Goal: Task Accomplishment & Management: Manage account settings

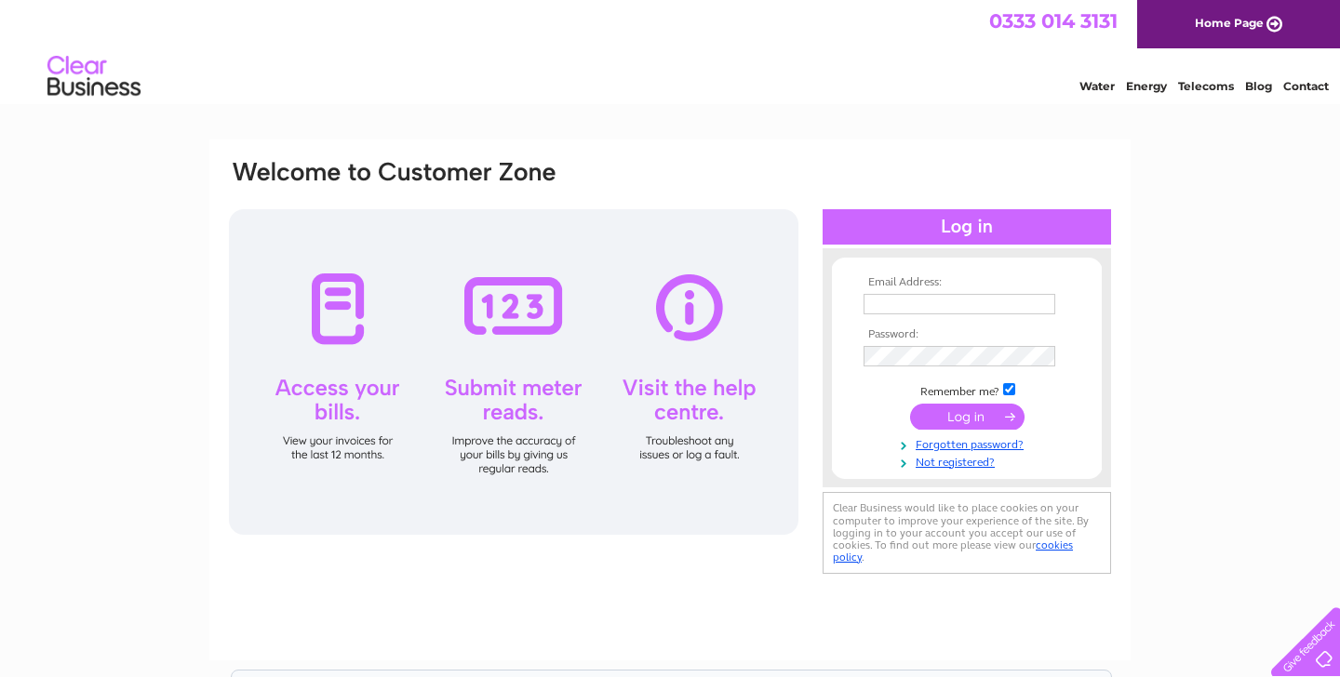
click at [894, 313] on input "text" at bounding box center [959, 304] width 192 height 20
type input "sharondobson@littlebigheads.co.uk"
click at [932, 421] on input "submit" at bounding box center [967, 417] width 114 height 26
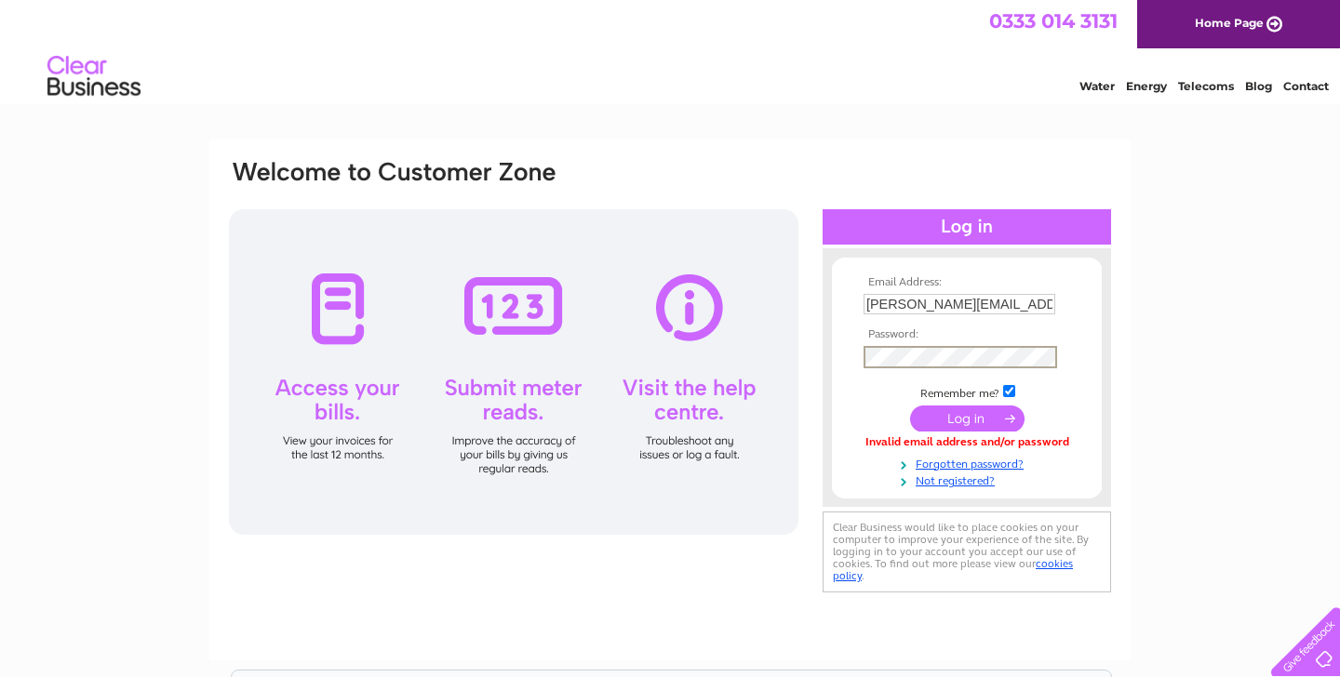
click at [968, 419] on input "submit" at bounding box center [967, 419] width 114 height 26
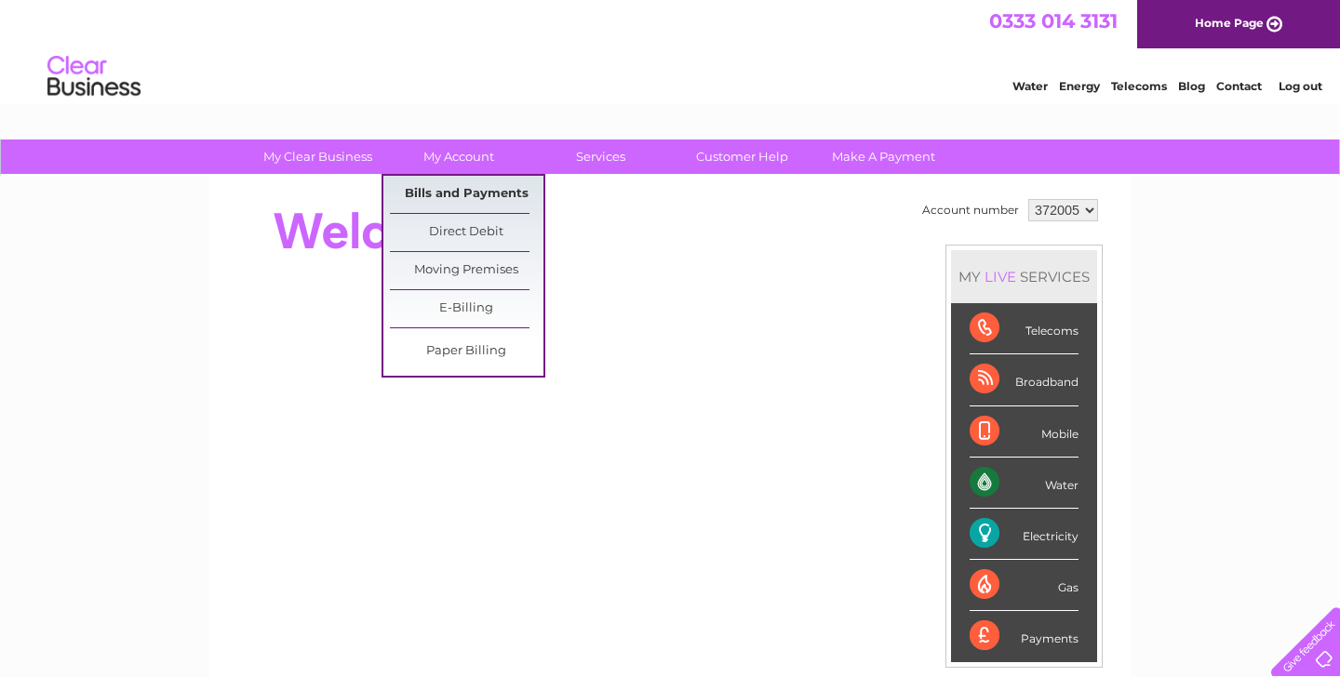
click at [444, 194] on link "Bills and Payments" at bounding box center [467, 194] width 154 height 37
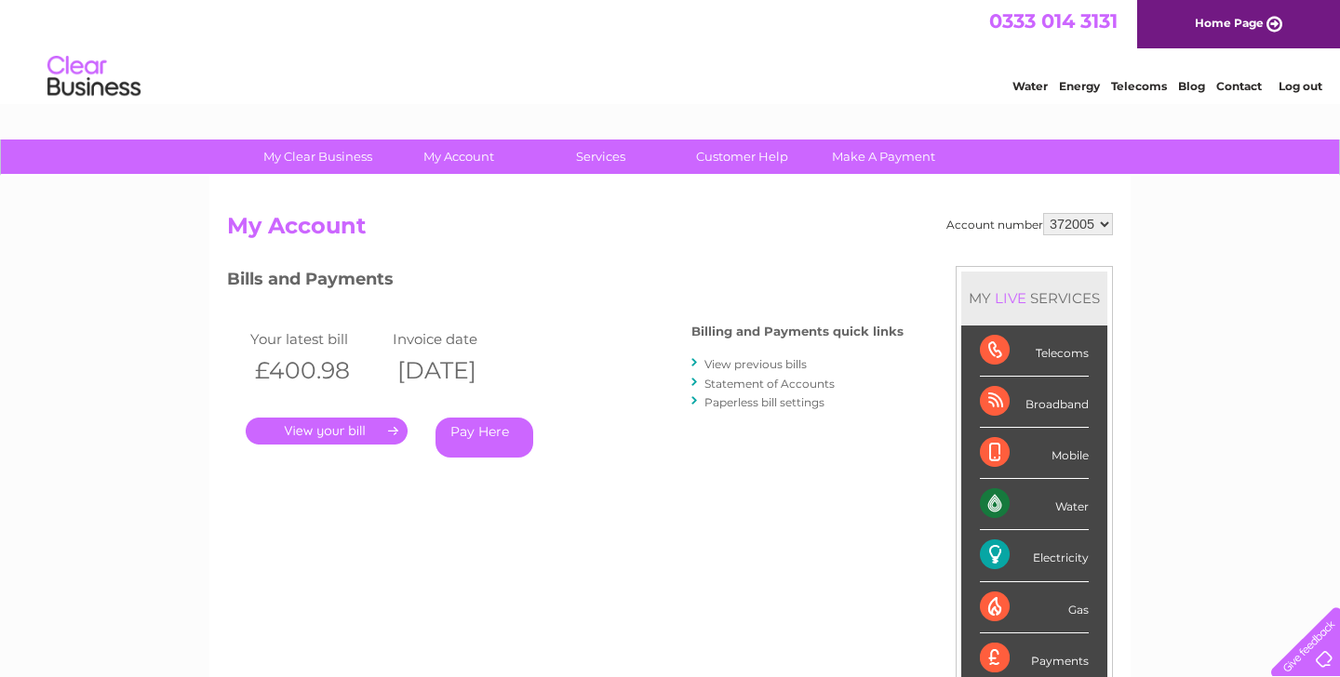
click at [761, 363] on link "View previous bills" at bounding box center [755, 364] width 102 height 14
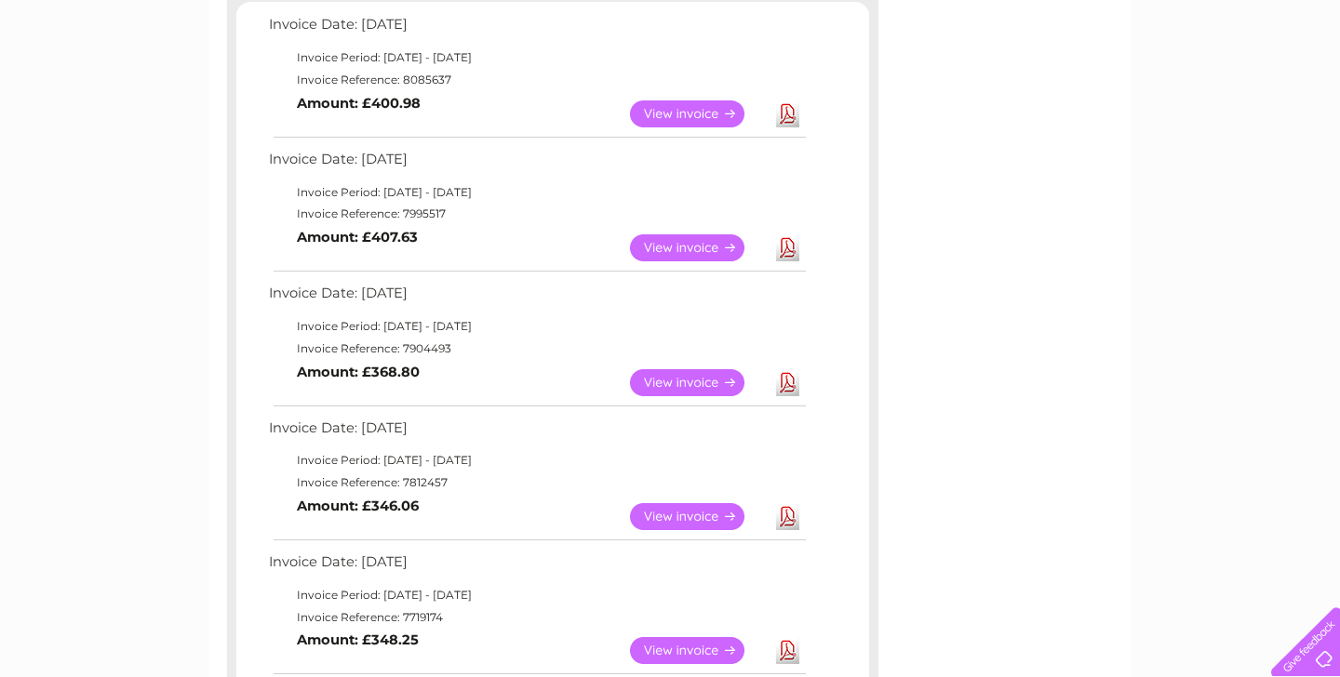
scroll to position [381, 0]
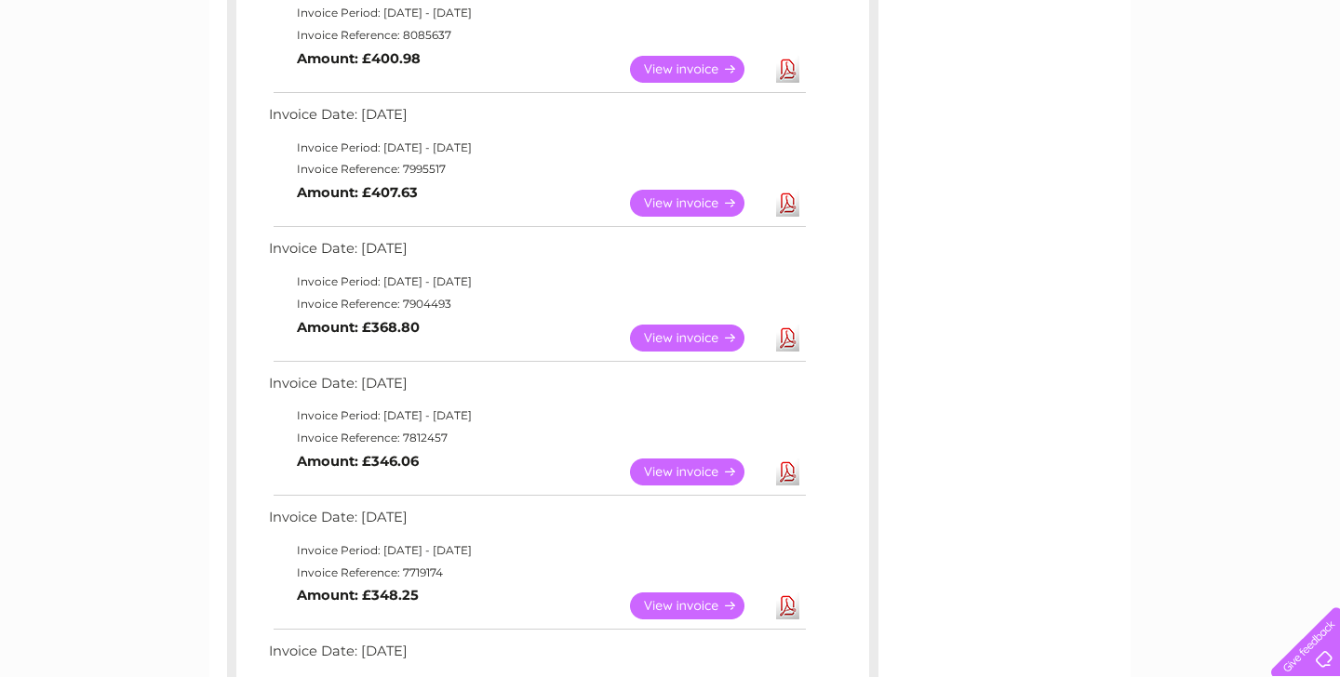
click at [689, 474] on link "View" at bounding box center [698, 472] width 137 height 27
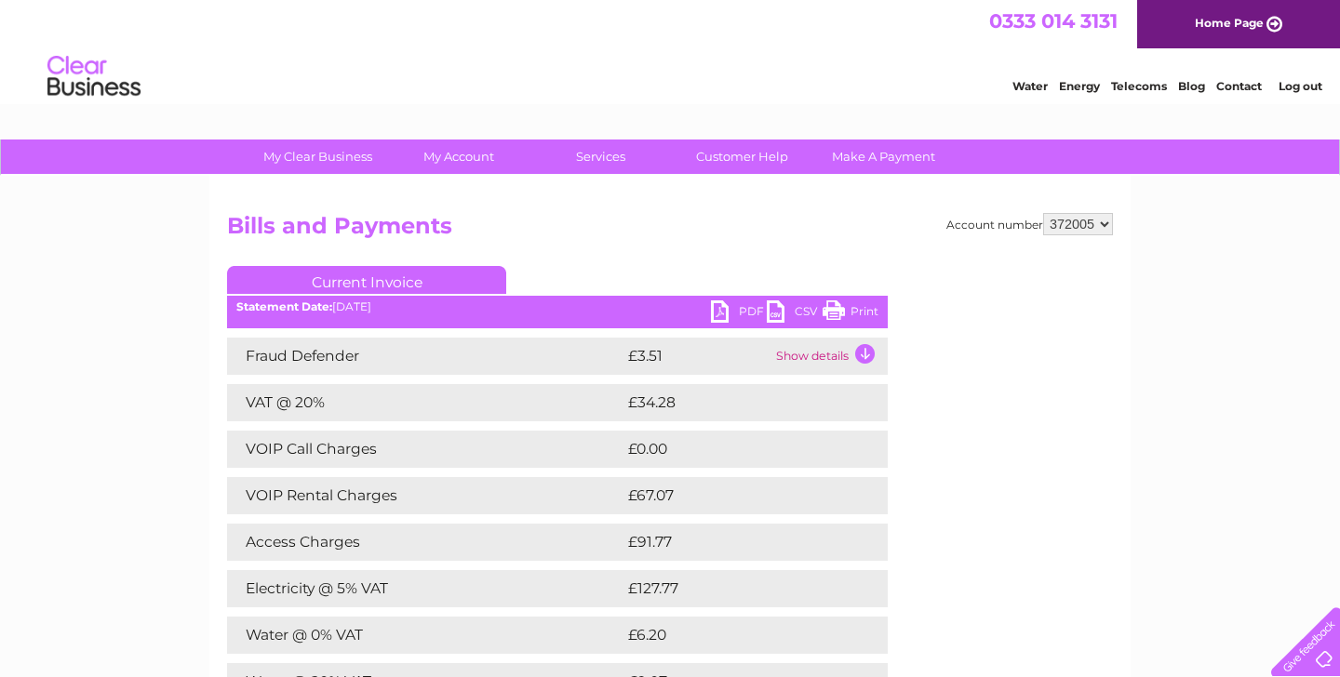
click at [755, 307] on link "PDF" at bounding box center [739, 314] width 56 height 27
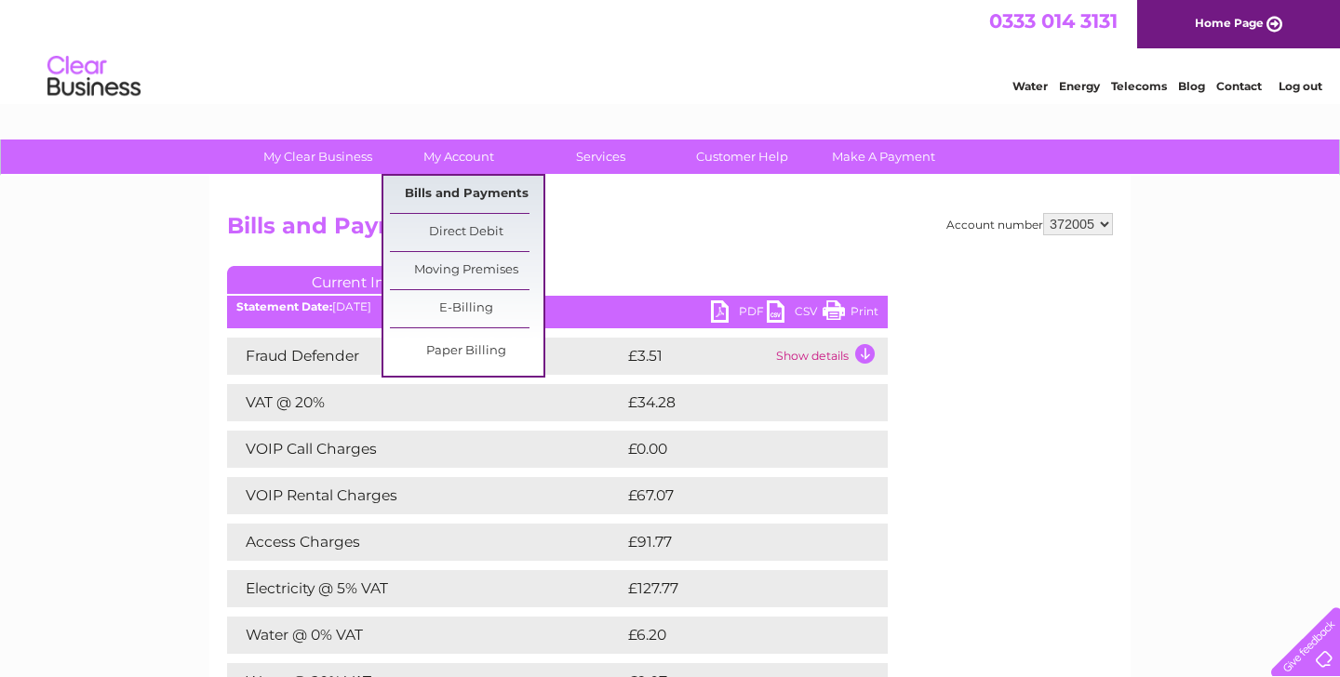
click at [471, 195] on link "Bills and Payments" at bounding box center [467, 194] width 154 height 37
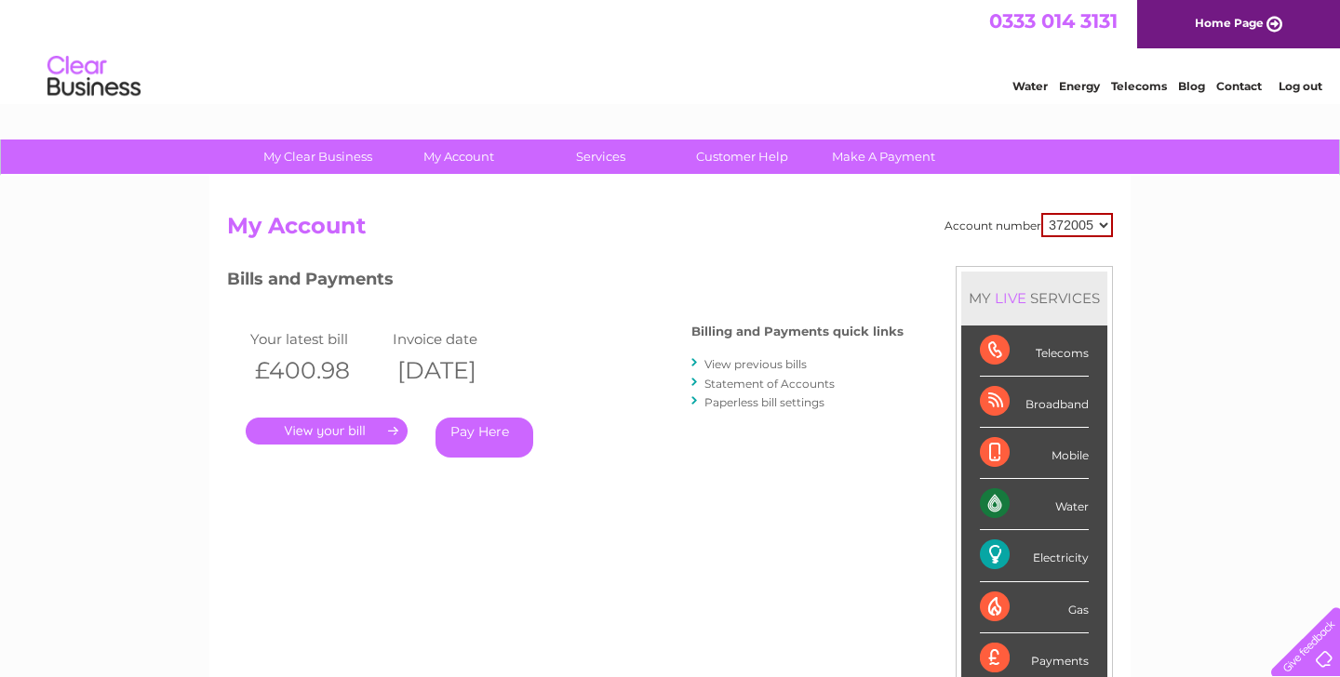
click at [764, 368] on link "View previous bills" at bounding box center [755, 364] width 102 height 14
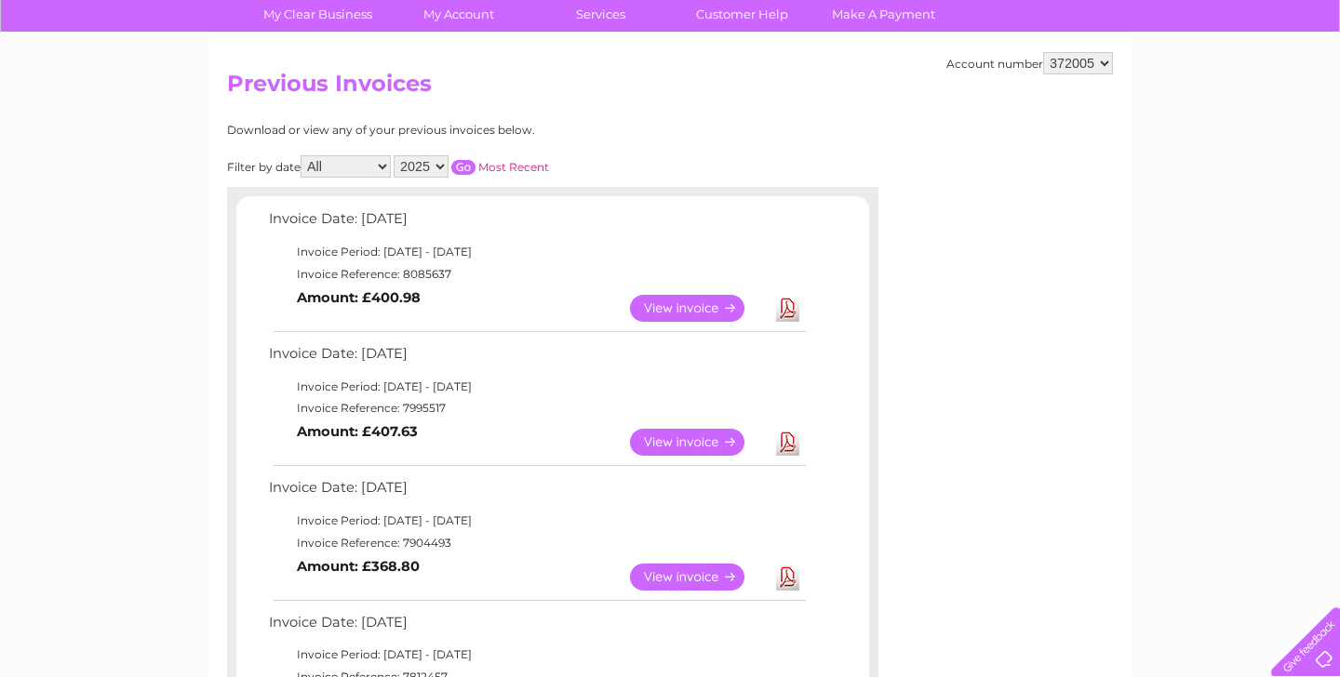
scroll to position [147, 0]
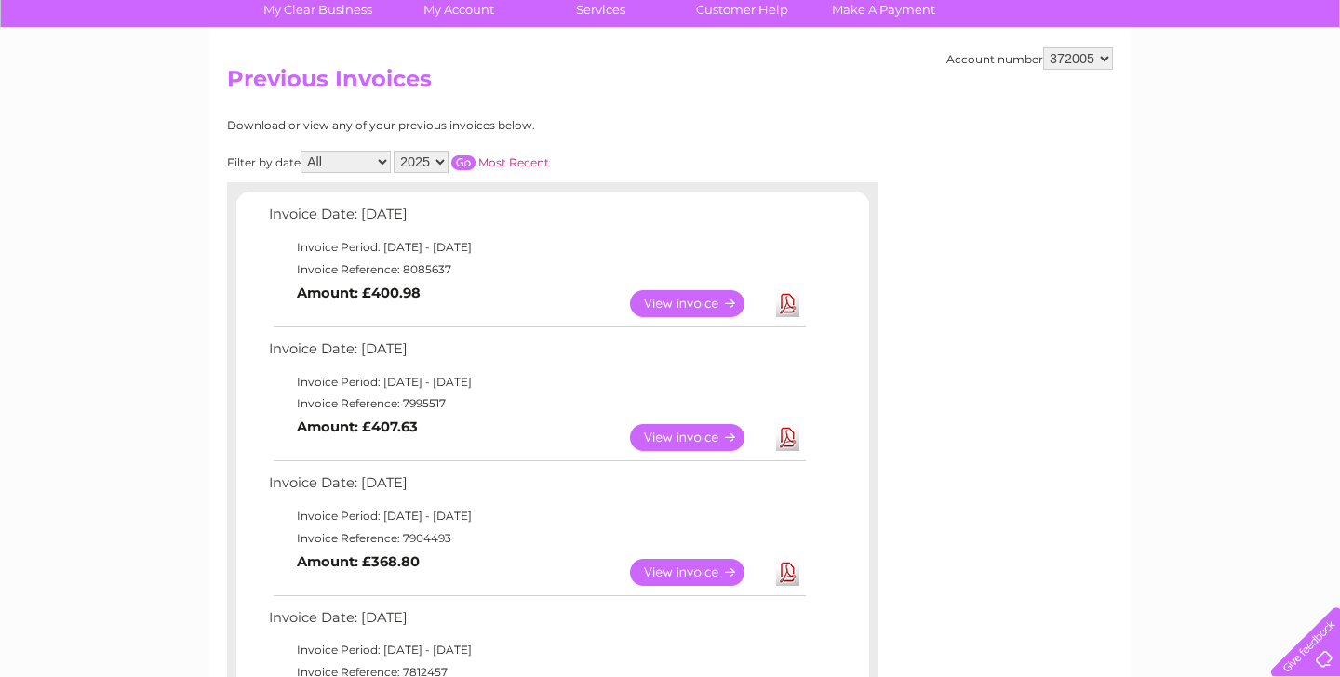
click at [711, 568] on link "View" at bounding box center [698, 572] width 137 height 27
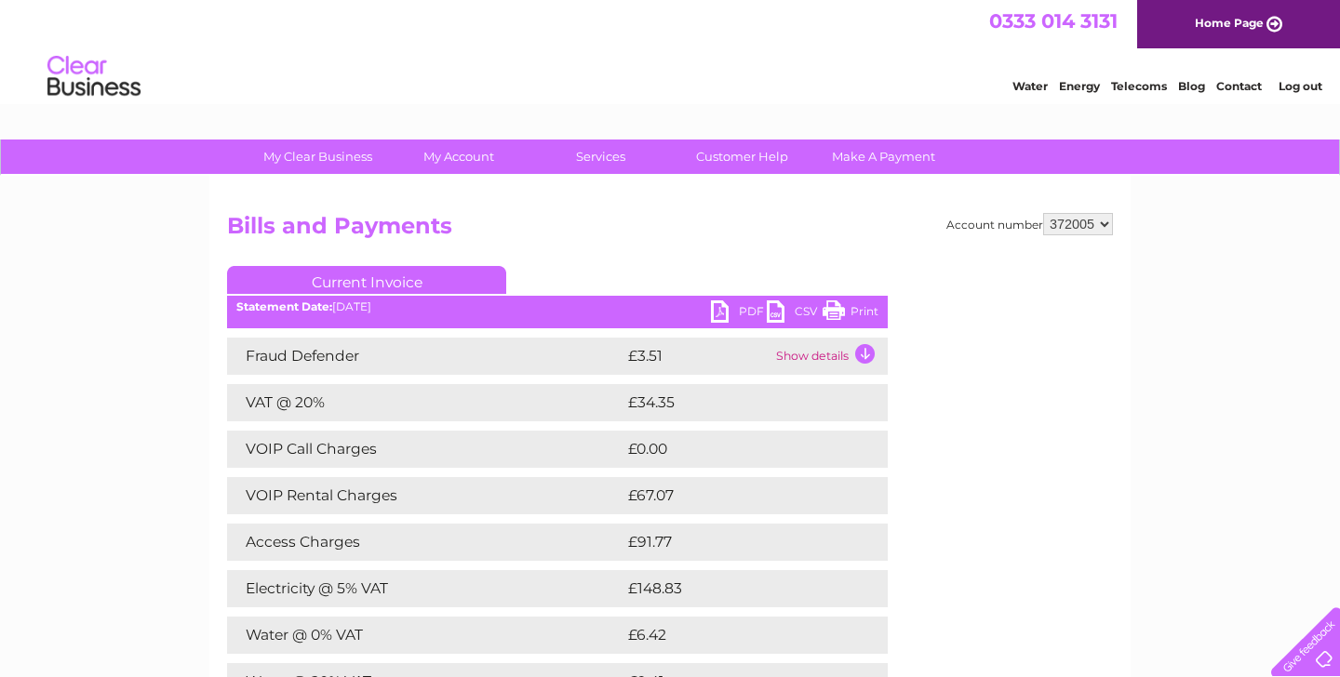
click at [754, 307] on link "PDF" at bounding box center [739, 314] width 56 height 27
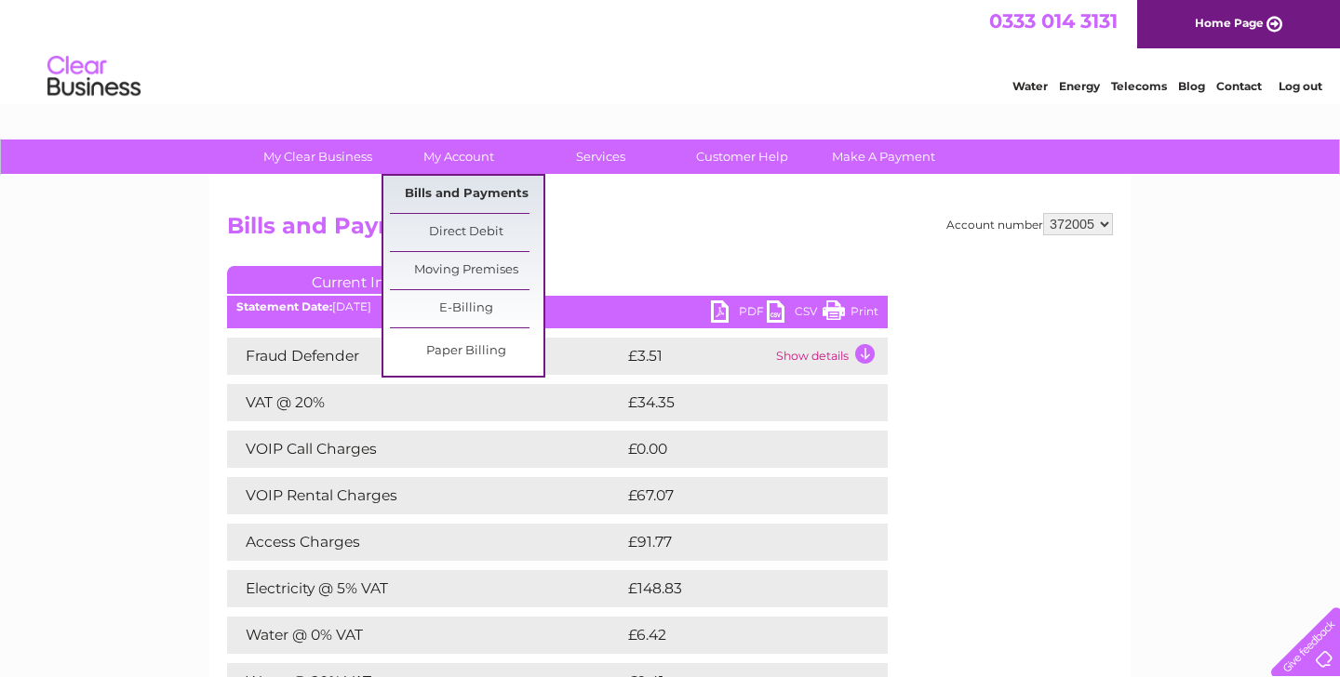
click at [466, 194] on link "Bills and Payments" at bounding box center [467, 194] width 154 height 37
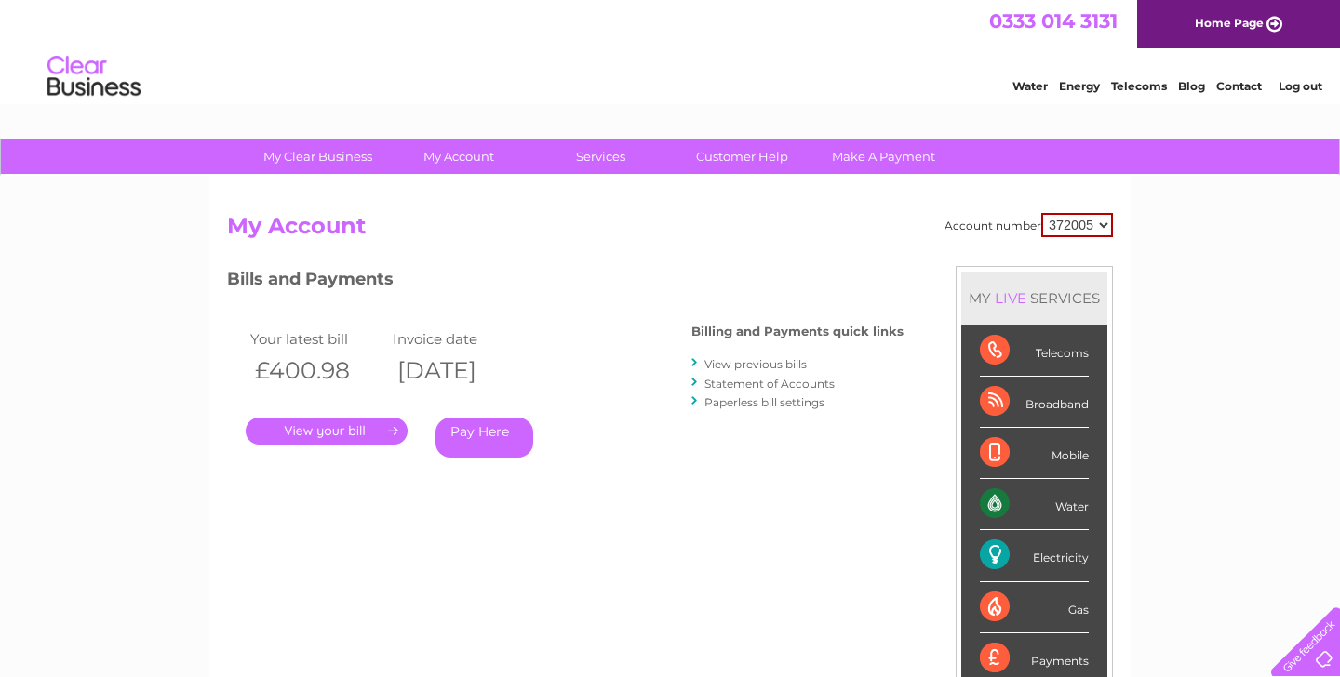
click at [741, 369] on link "View previous bills" at bounding box center [755, 364] width 102 height 14
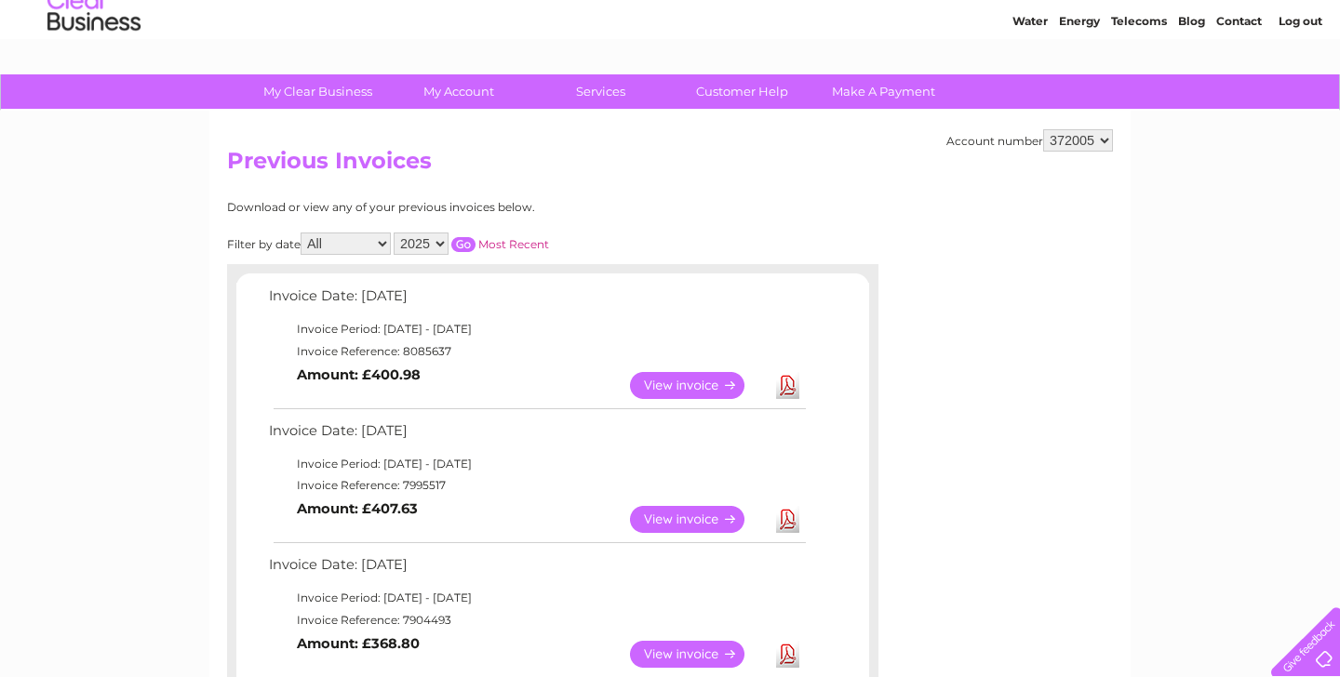
scroll to position [69, 0]
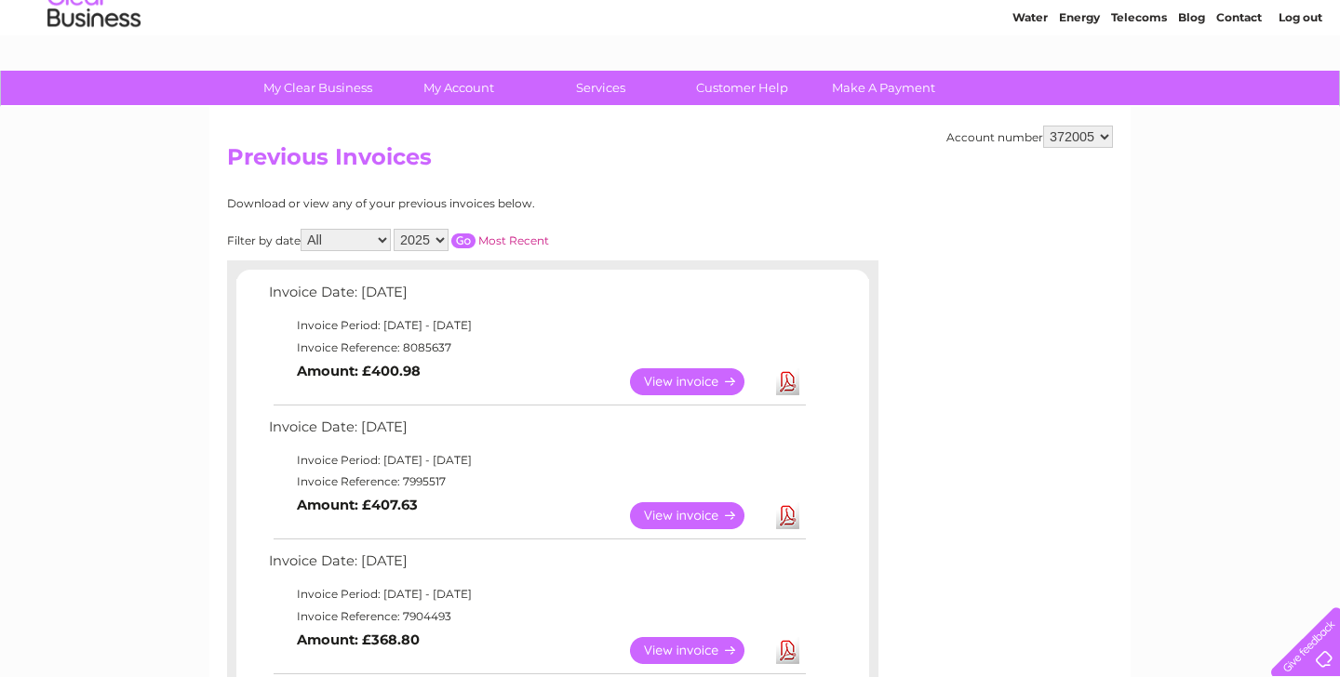
click at [695, 508] on link "View" at bounding box center [698, 515] width 137 height 27
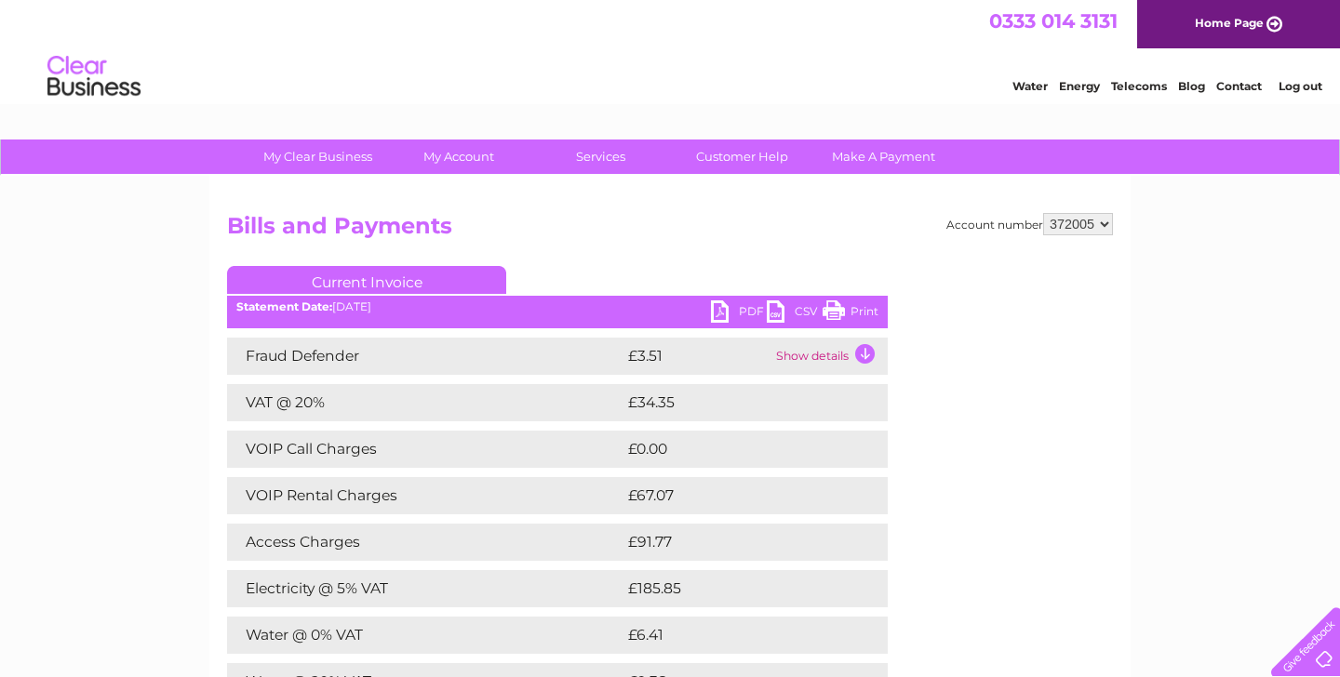
click at [738, 312] on link "PDF" at bounding box center [739, 314] width 56 height 27
